Goal: Information Seeking & Learning: Learn about a topic

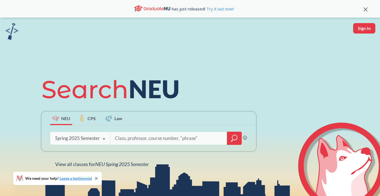
click at [77, 139] on div "Spring 2025 Semester" at bounding box center [77, 138] width 45 height 6
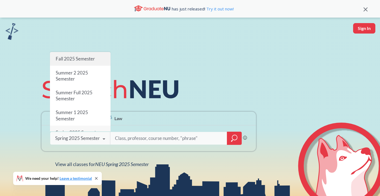
click at [75, 56] on span "Fall 2025 Semester" at bounding box center [74, 59] width 39 height 6
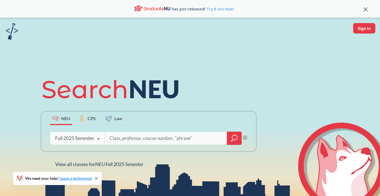
click at [125, 137] on input "search" at bounding box center [166, 138] width 114 height 12
type input "ds 5110"
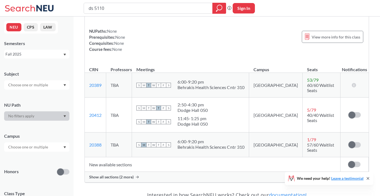
scroll to position [49, 0]
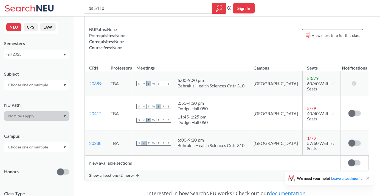
click at [112, 173] on span "Show all sections (2 more)" at bounding box center [111, 175] width 44 height 5
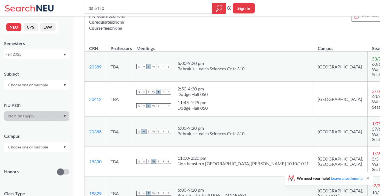
scroll to position [70, 0]
